Goal: Information Seeking & Learning: Learn about a topic

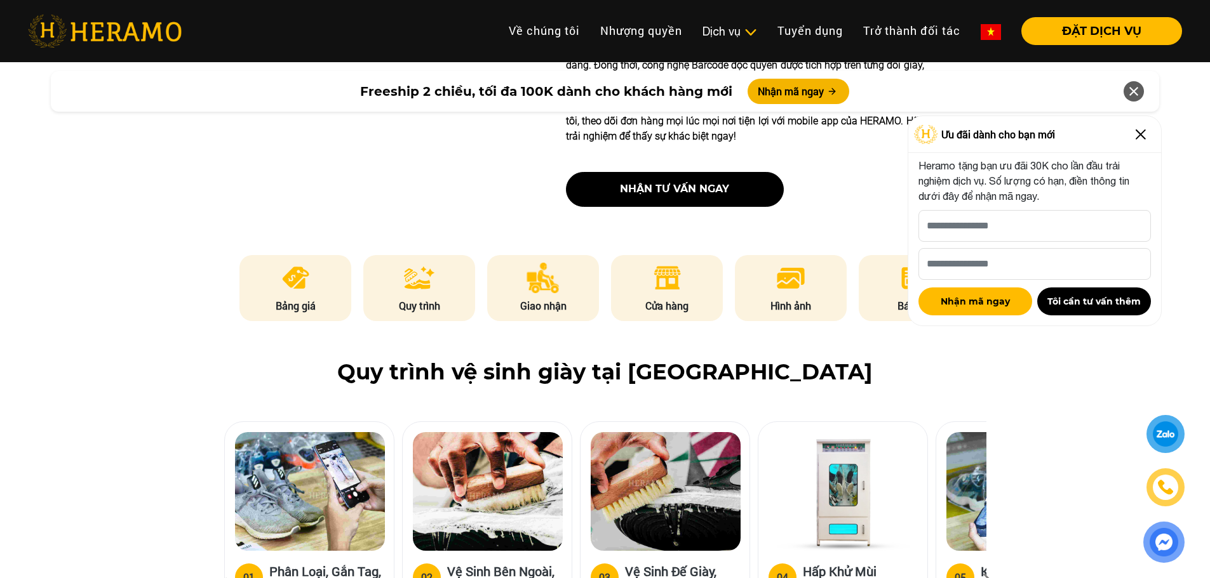
scroll to position [635, 0]
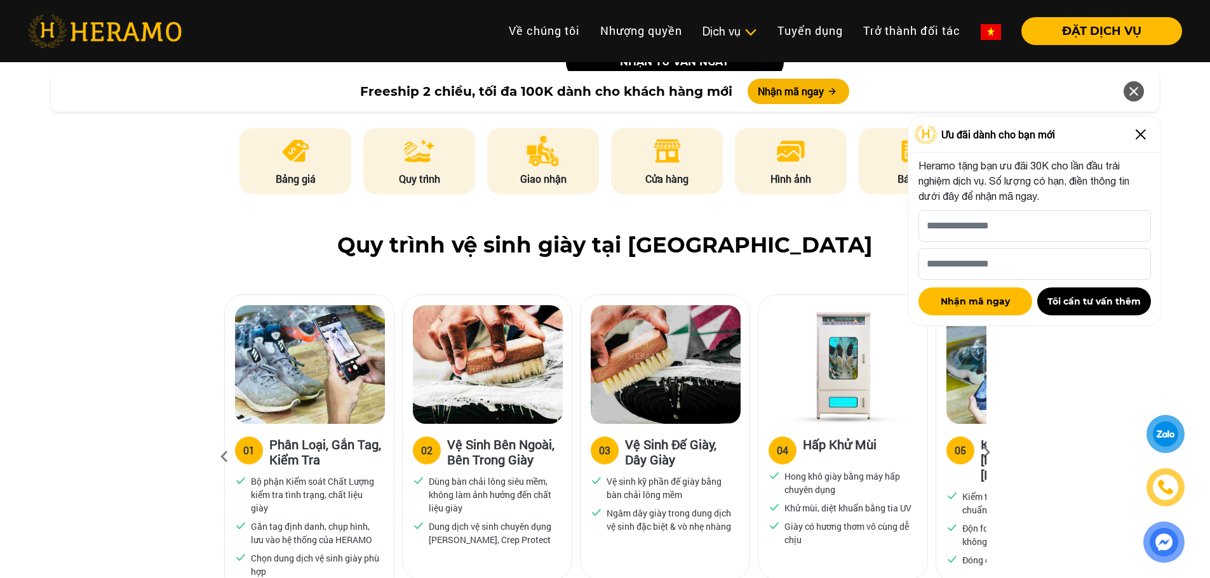
click at [985, 453] on icon at bounding box center [986, 457] width 23 height 8
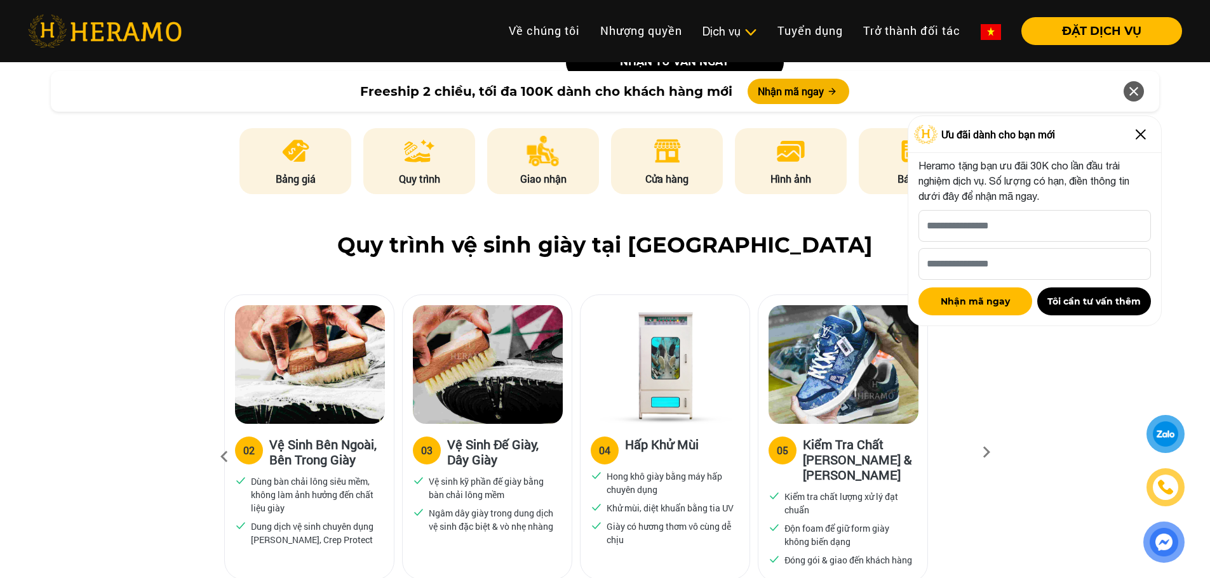
click at [985, 453] on icon at bounding box center [986, 457] width 23 height 8
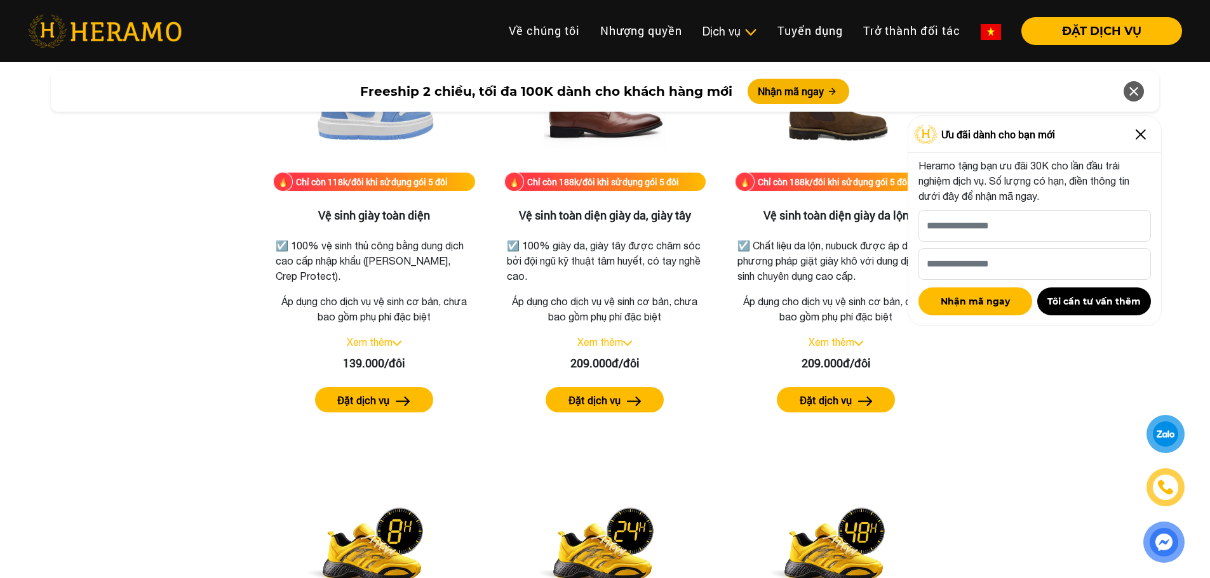
scroll to position [1905, 0]
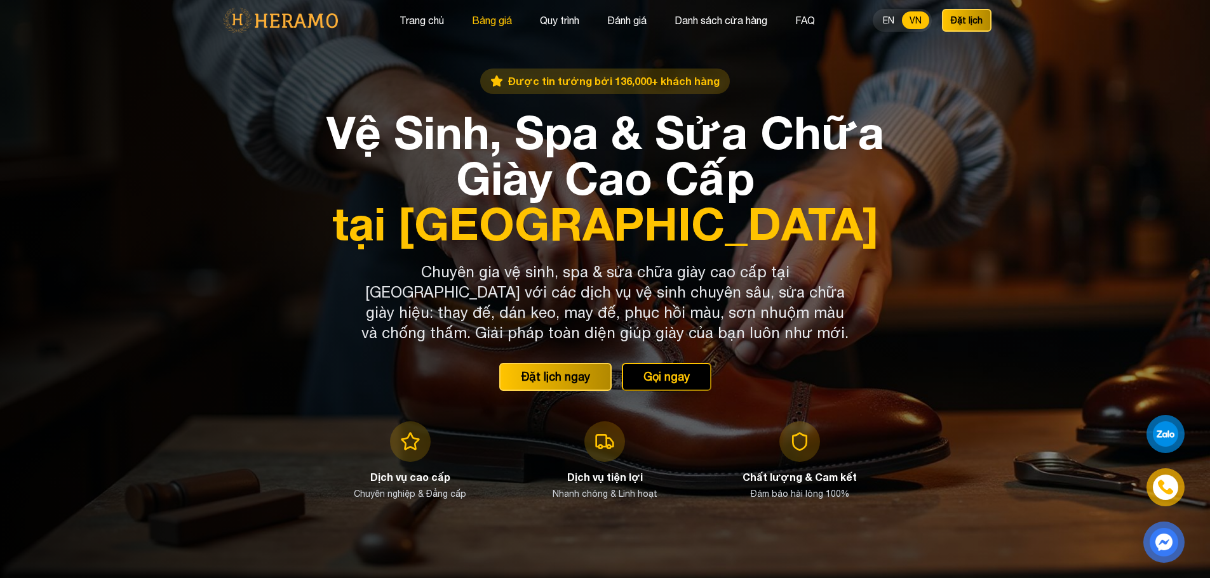
click at [483, 19] on button "Bảng giá" at bounding box center [492, 20] width 48 height 17
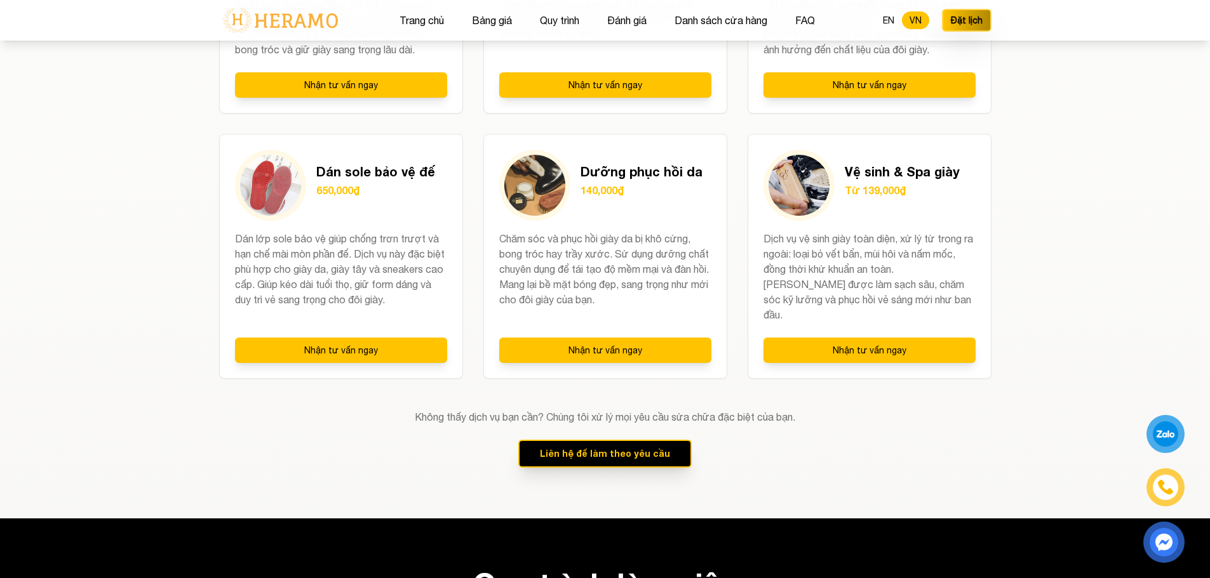
scroll to position [1418, 0]
